Goal: Navigation & Orientation: Find specific page/section

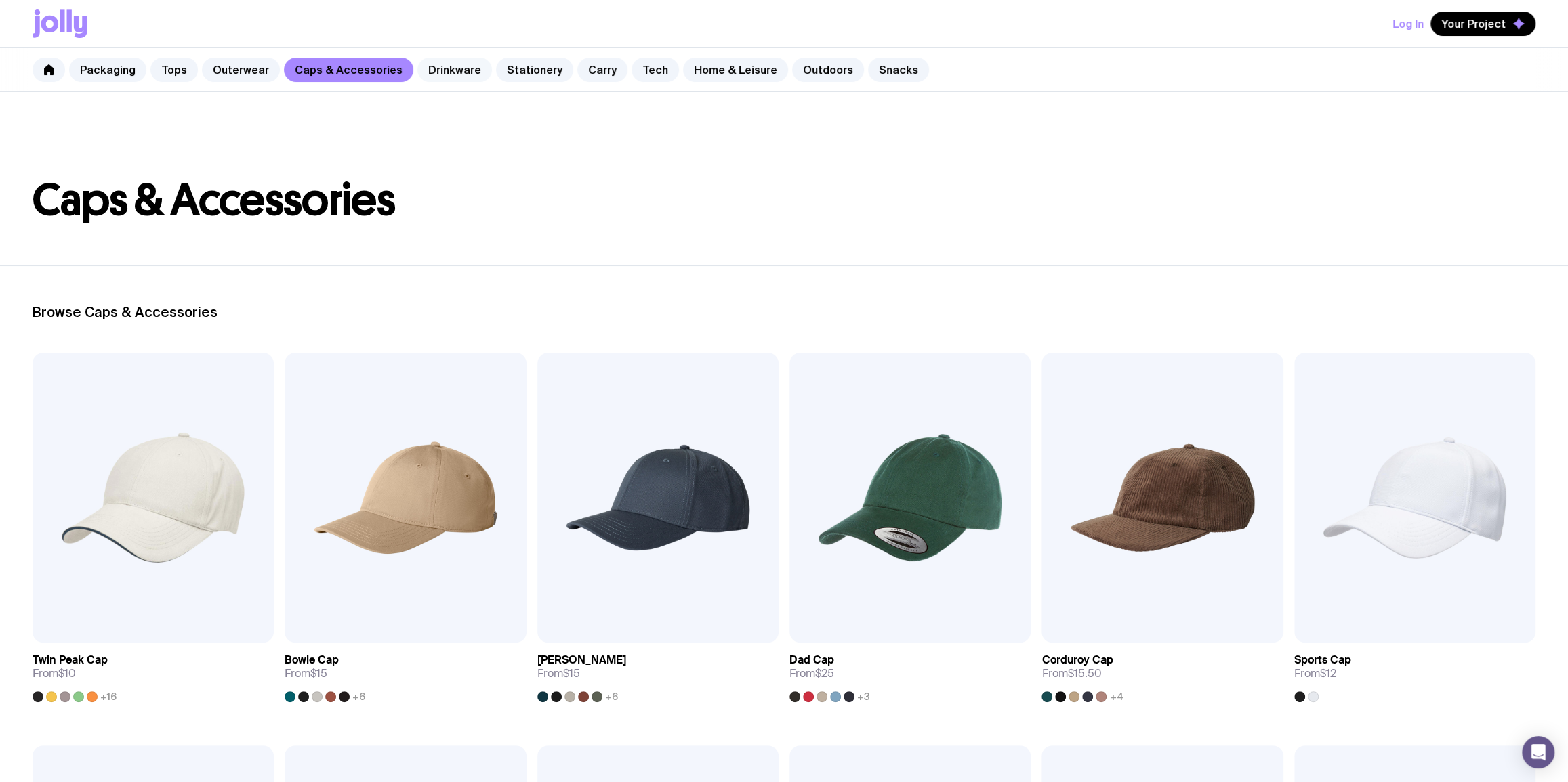
click at [454, 76] on link "Drinkware" at bounding box center [454, 70] width 75 height 25
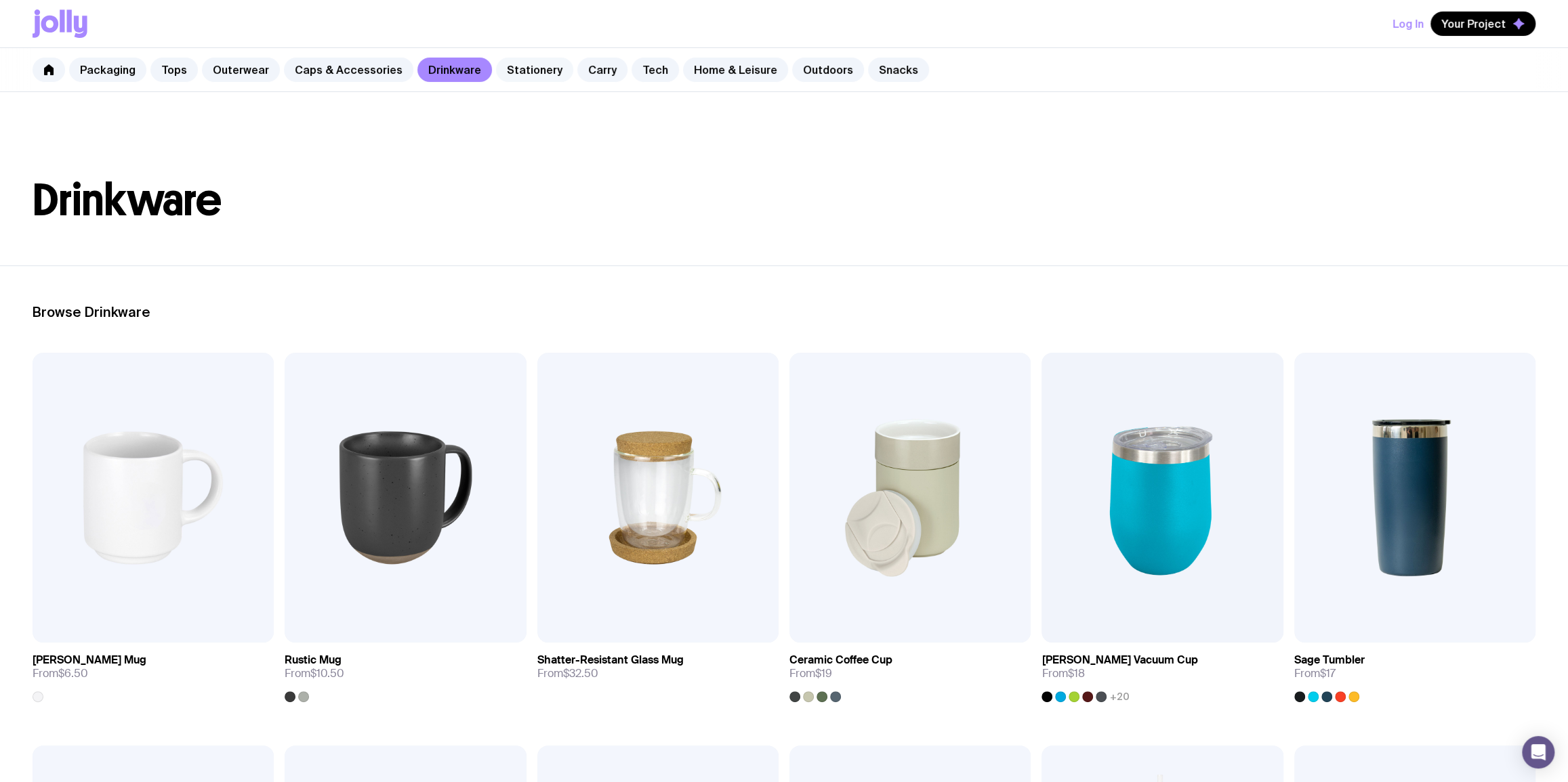
click at [510, 68] on link "Stationery" at bounding box center [535, 70] width 77 height 25
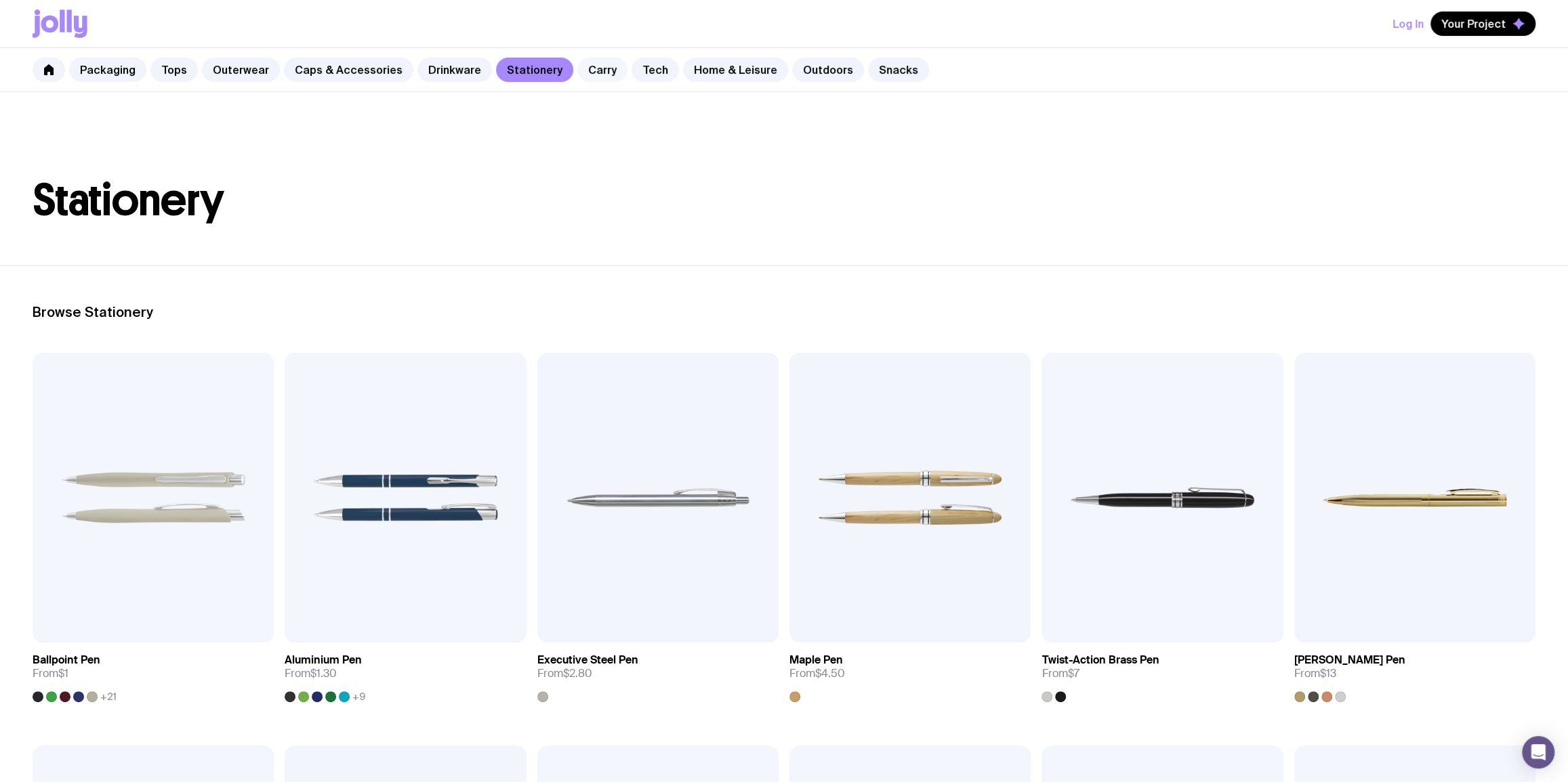
click at [577, 66] on link "Carry" at bounding box center [602, 70] width 50 height 25
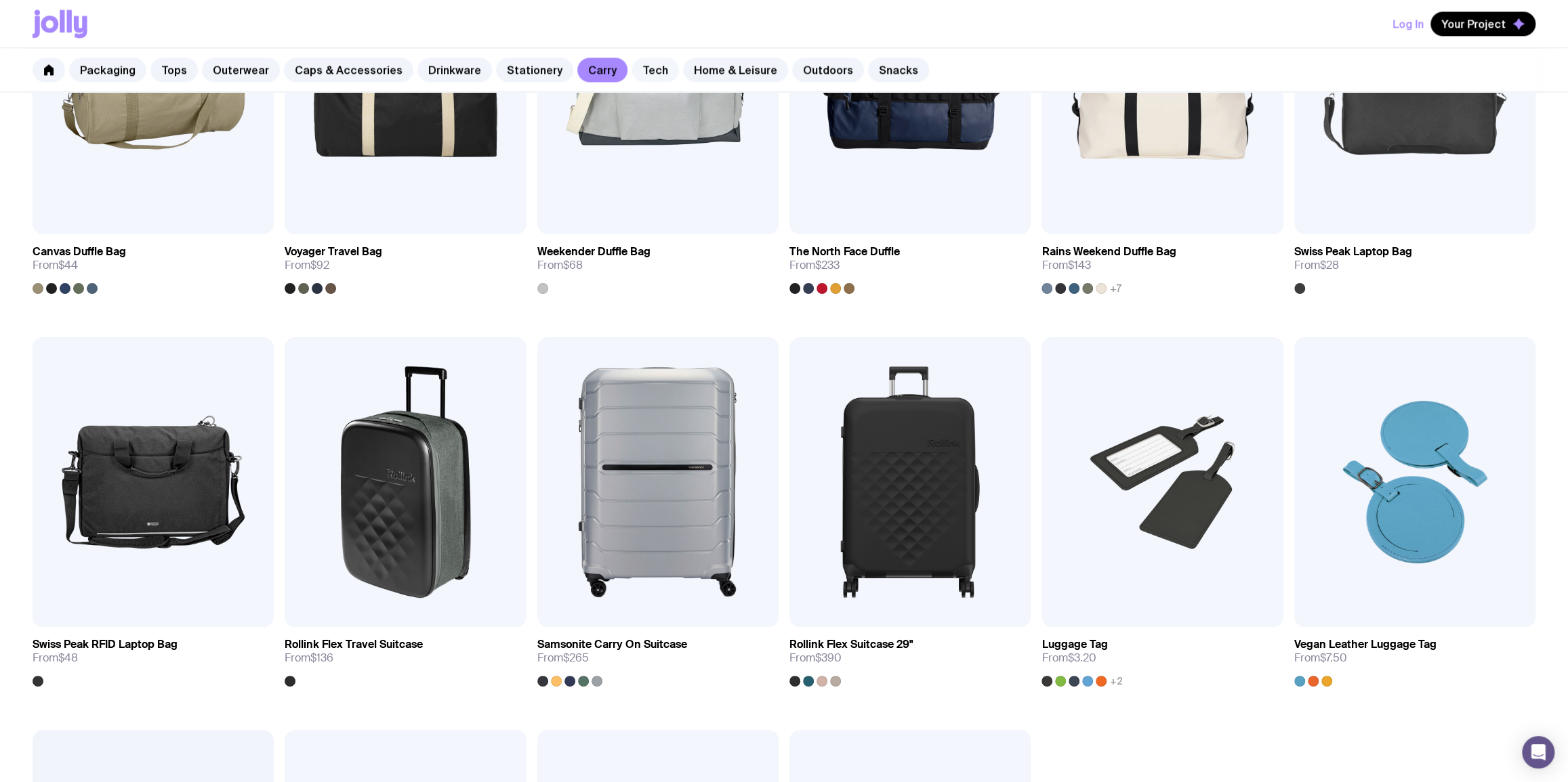
scroll to position [1806, 0]
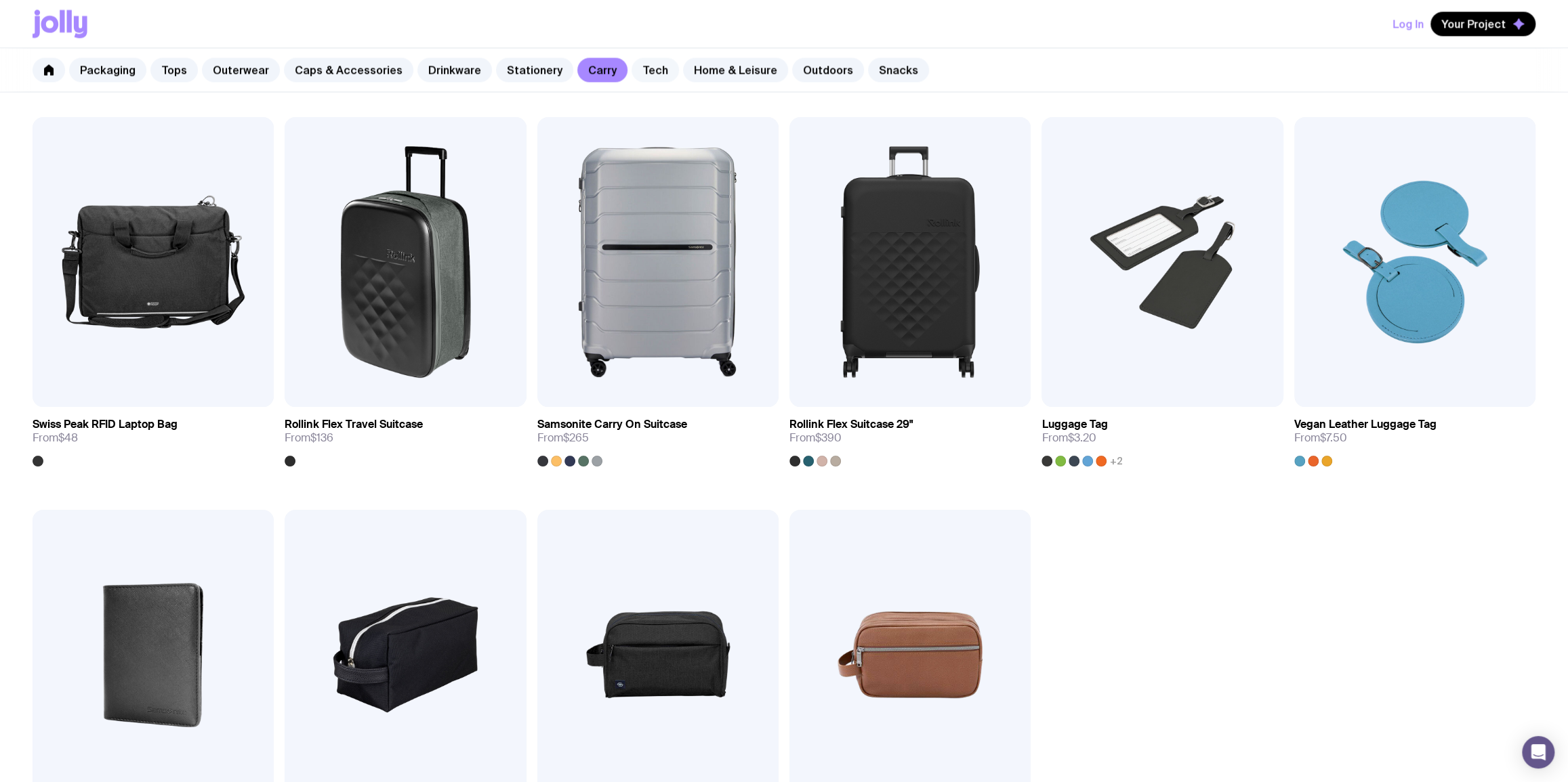
click at [631, 63] on link "Tech" at bounding box center [655, 70] width 47 height 25
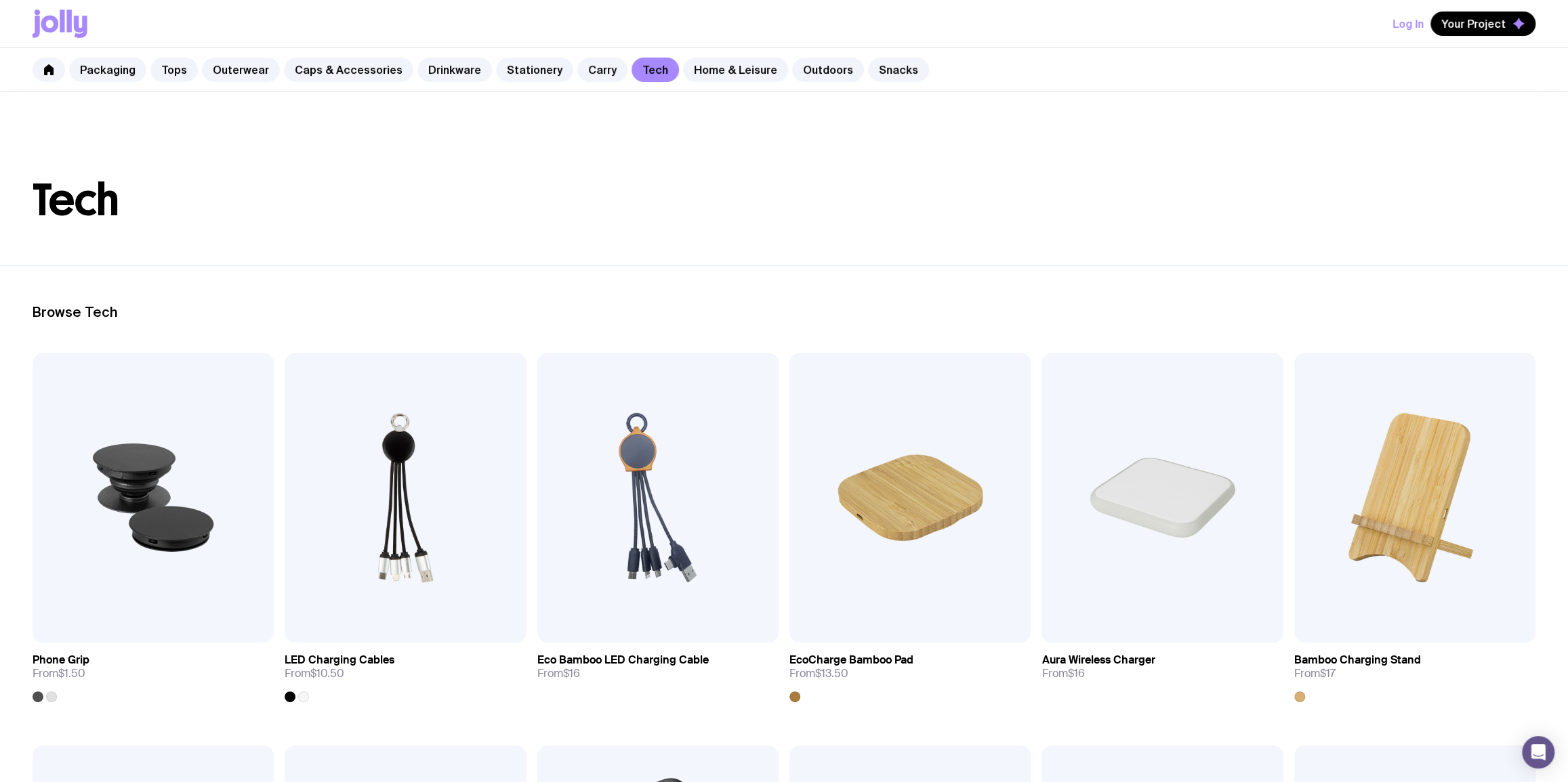
scroll to position [492, 0]
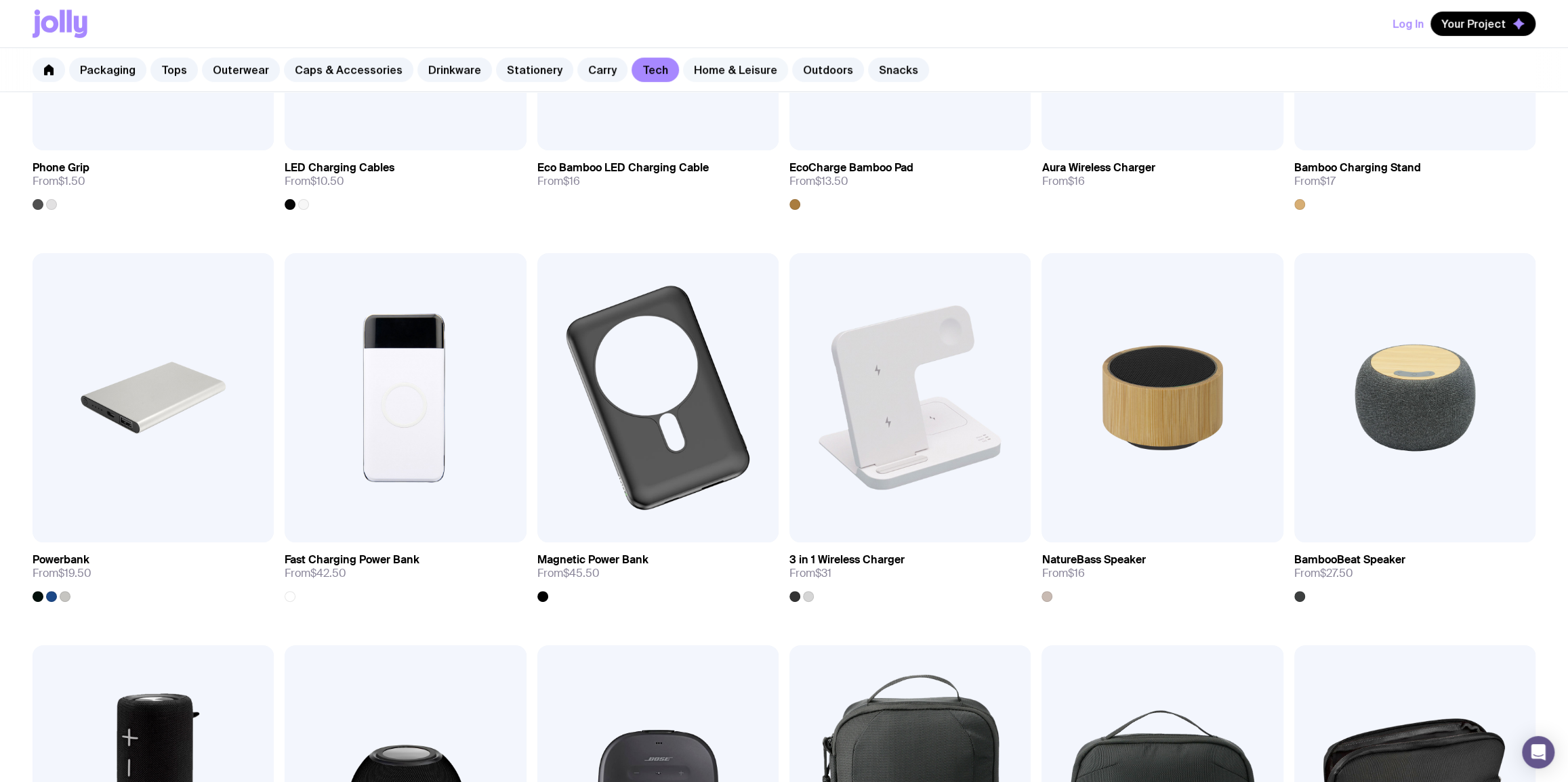
click at [697, 72] on link "Home & Leisure" at bounding box center [735, 70] width 105 height 25
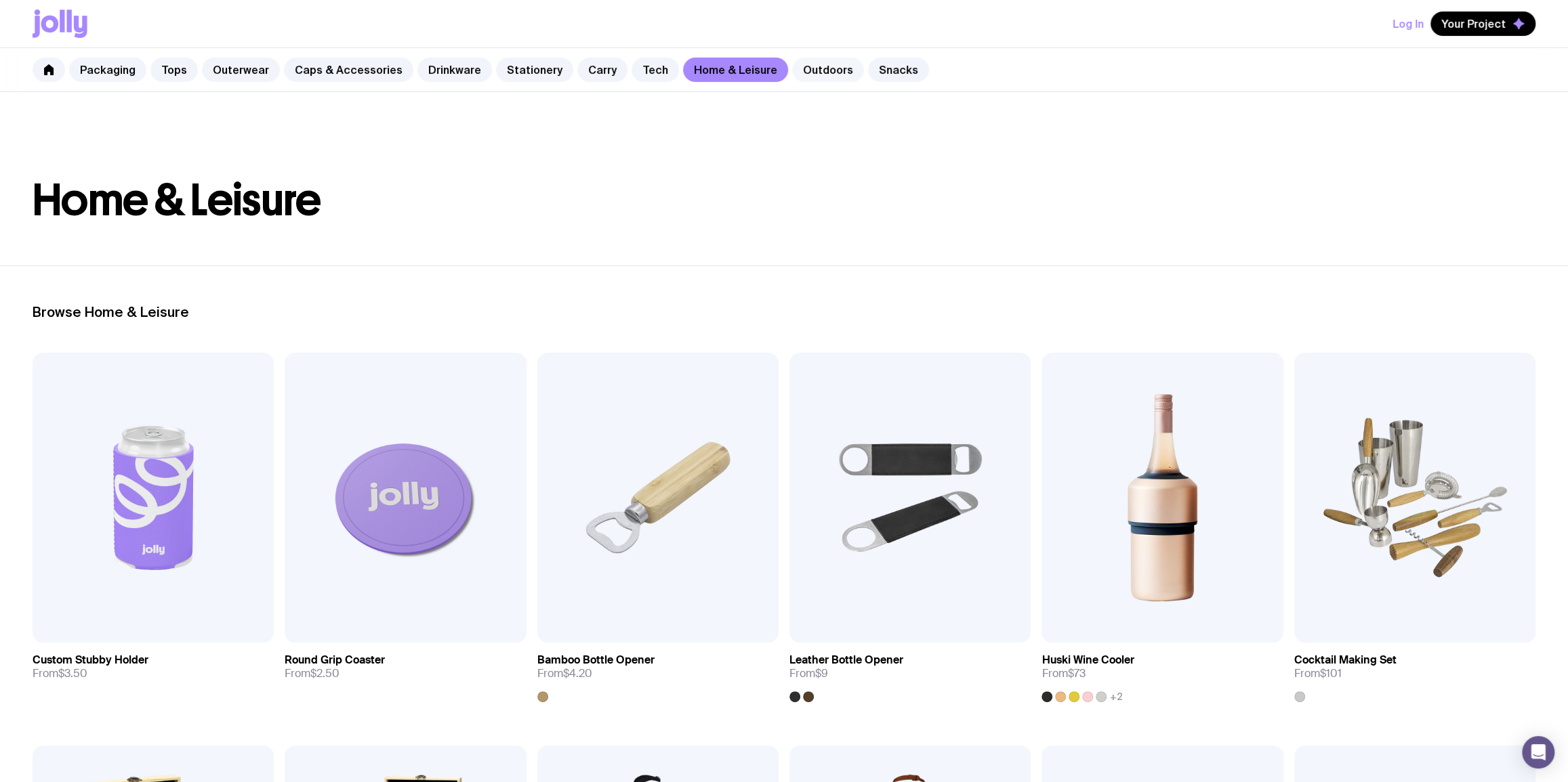
click at [812, 80] on link "Outdoors" at bounding box center [827, 70] width 72 height 25
click at [810, 76] on link "Outdoors" at bounding box center [827, 70] width 72 height 25
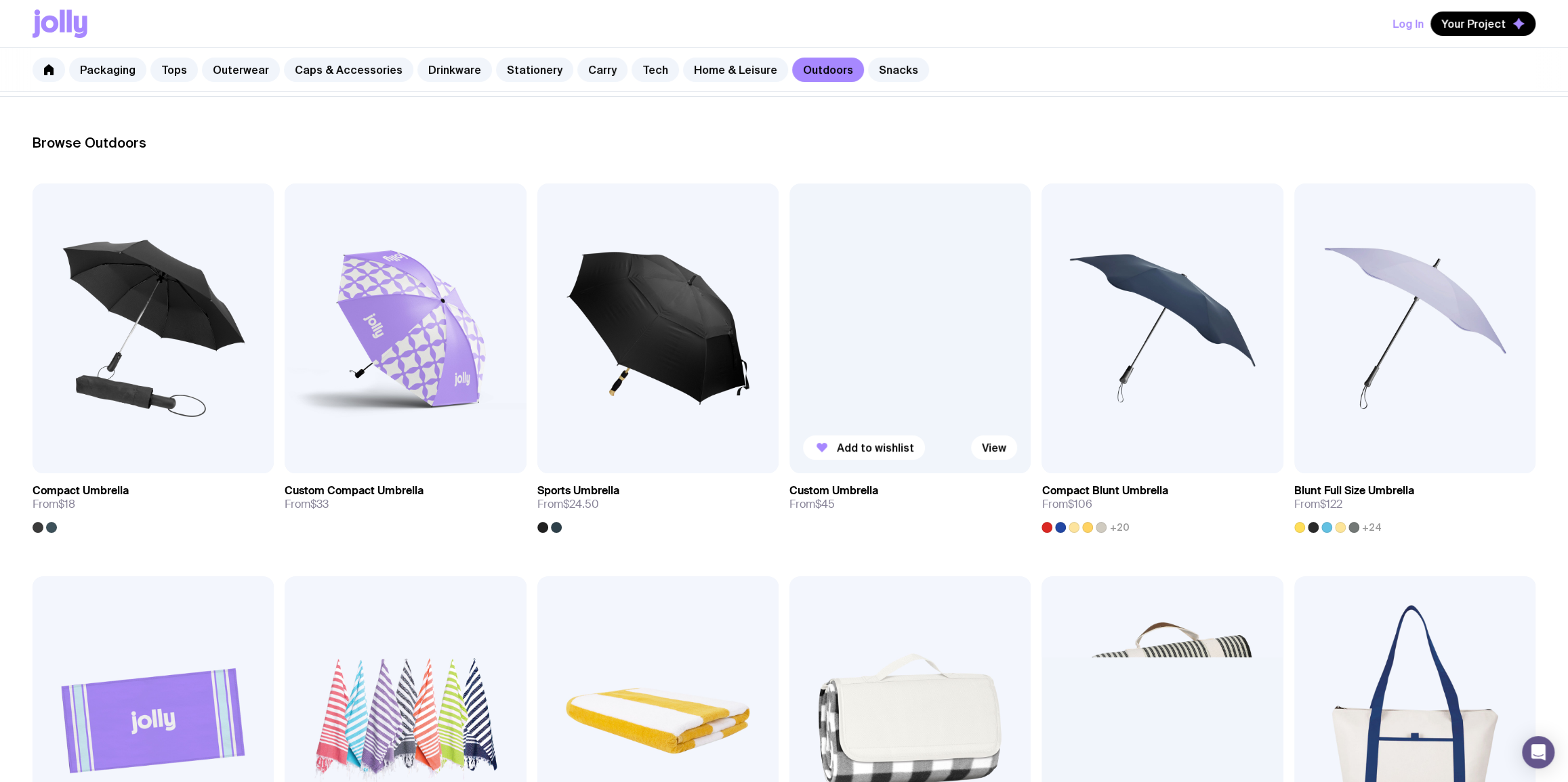
scroll to position [164, 0]
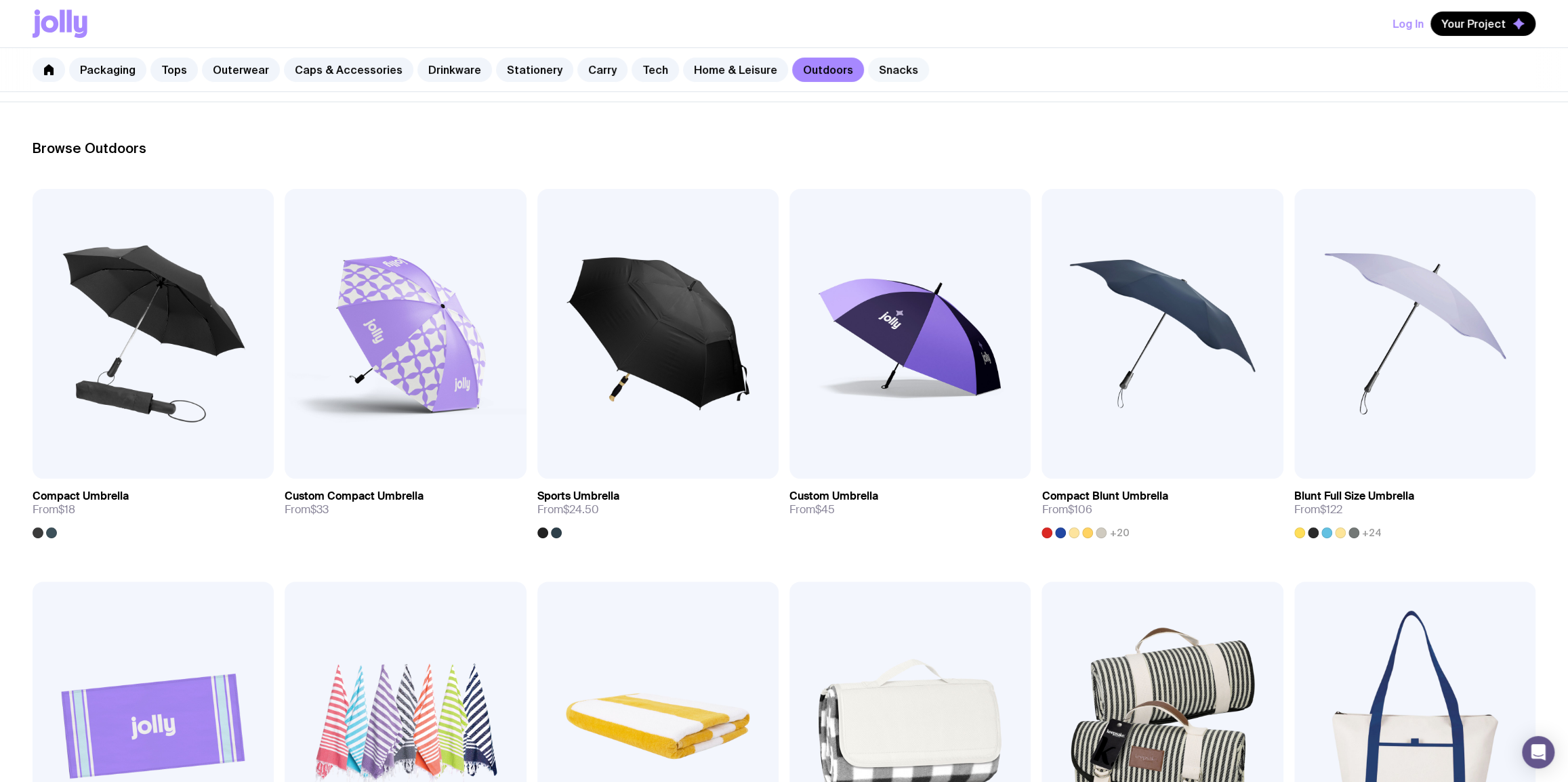
click at [868, 68] on link "Snacks" at bounding box center [898, 70] width 61 height 25
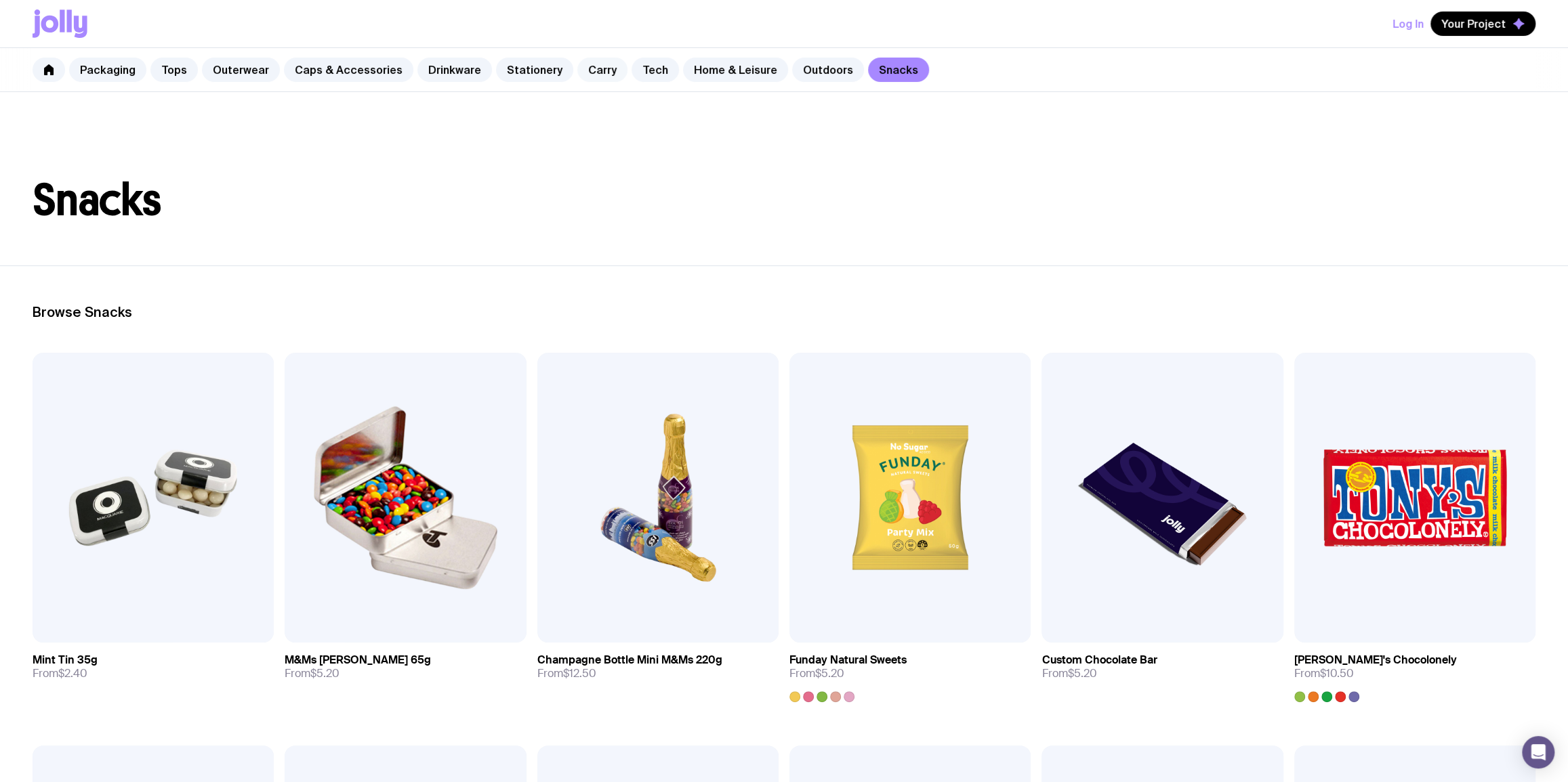
click at [585, 74] on link "Carry" at bounding box center [602, 70] width 50 height 25
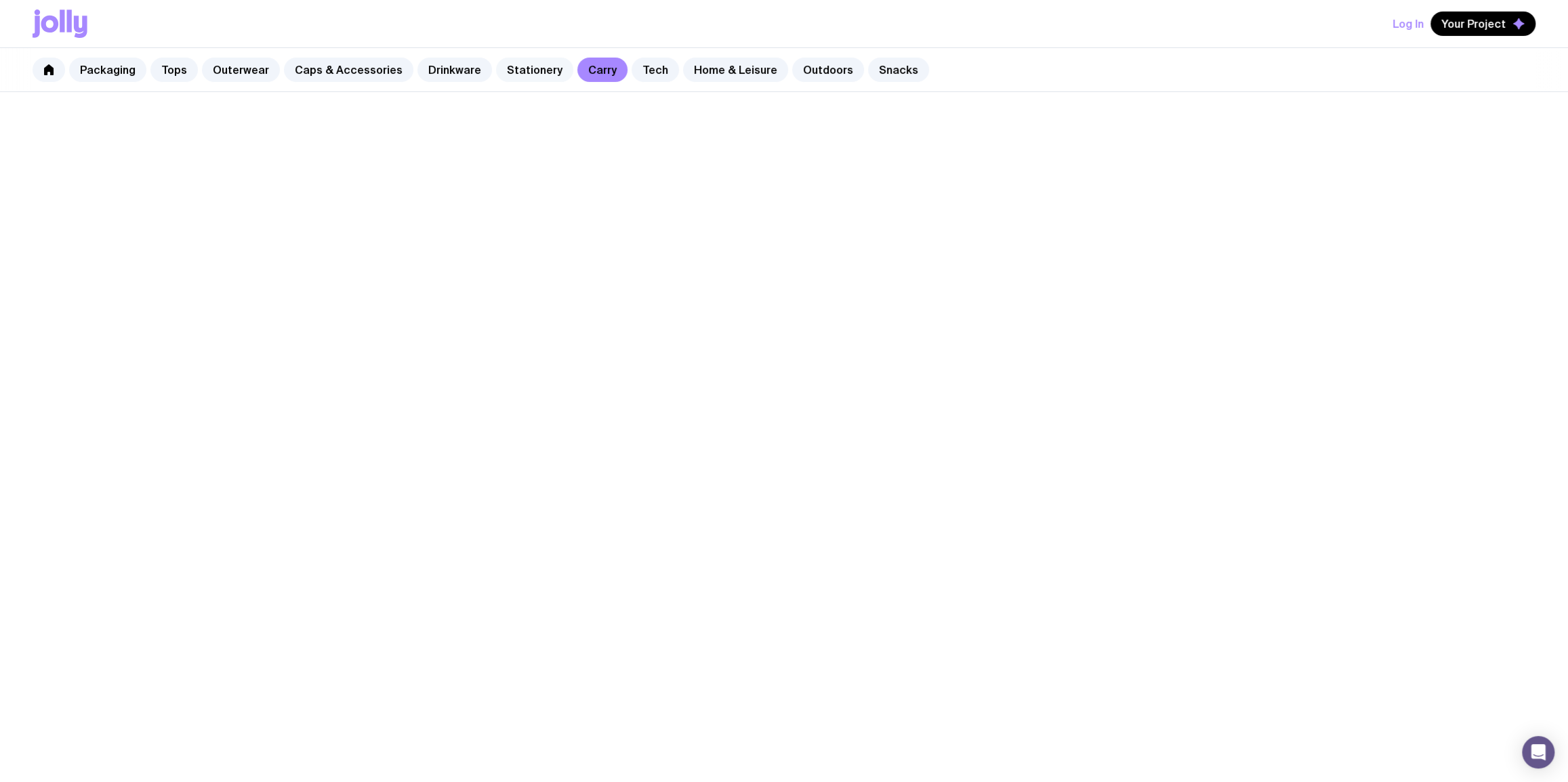
click at [533, 74] on link "Stationery" at bounding box center [535, 70] width 77 height 25
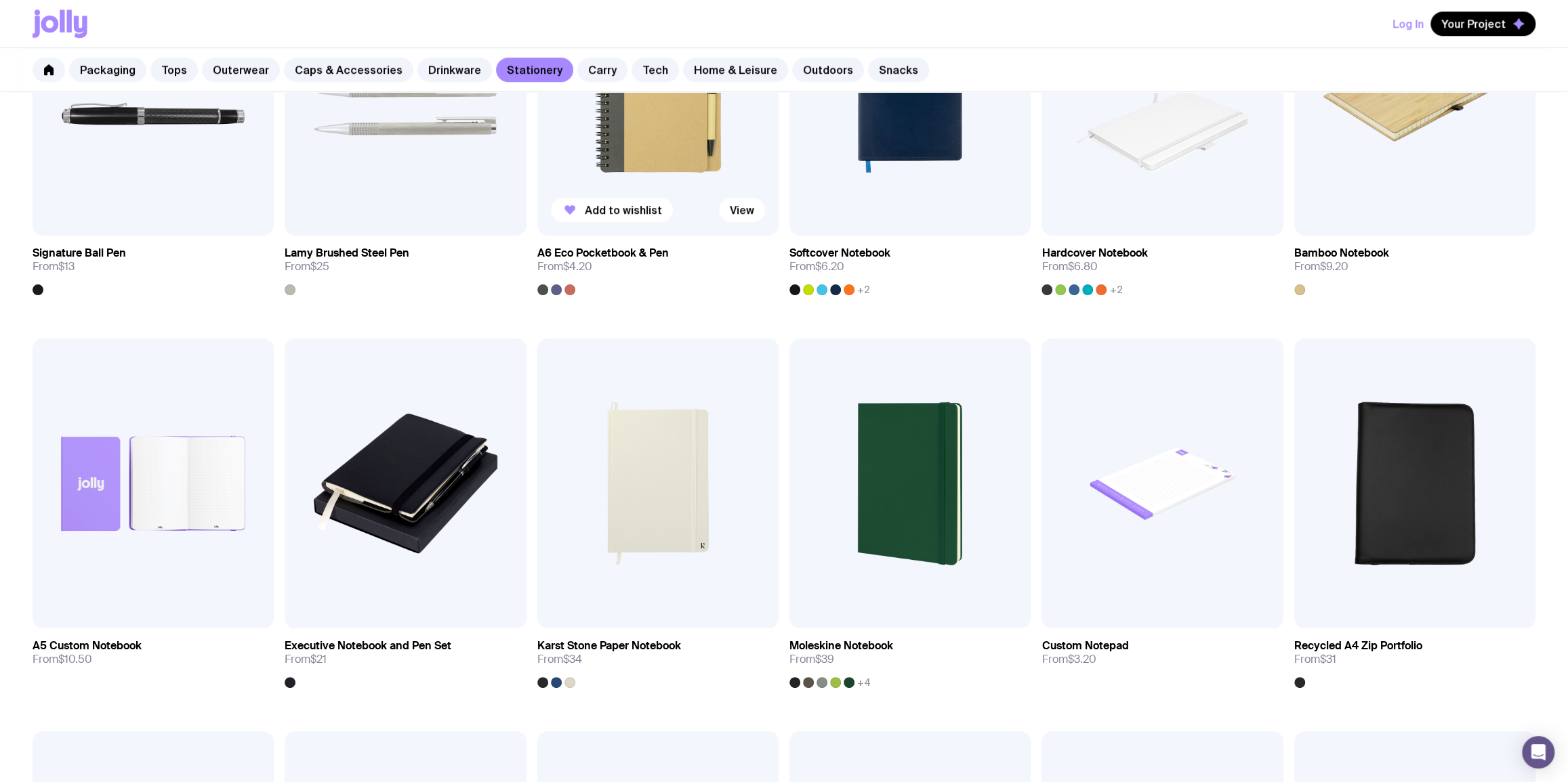
scroll to position [821, 0]
